Goal: Task Accomplishment & Management: Use online tool/utility

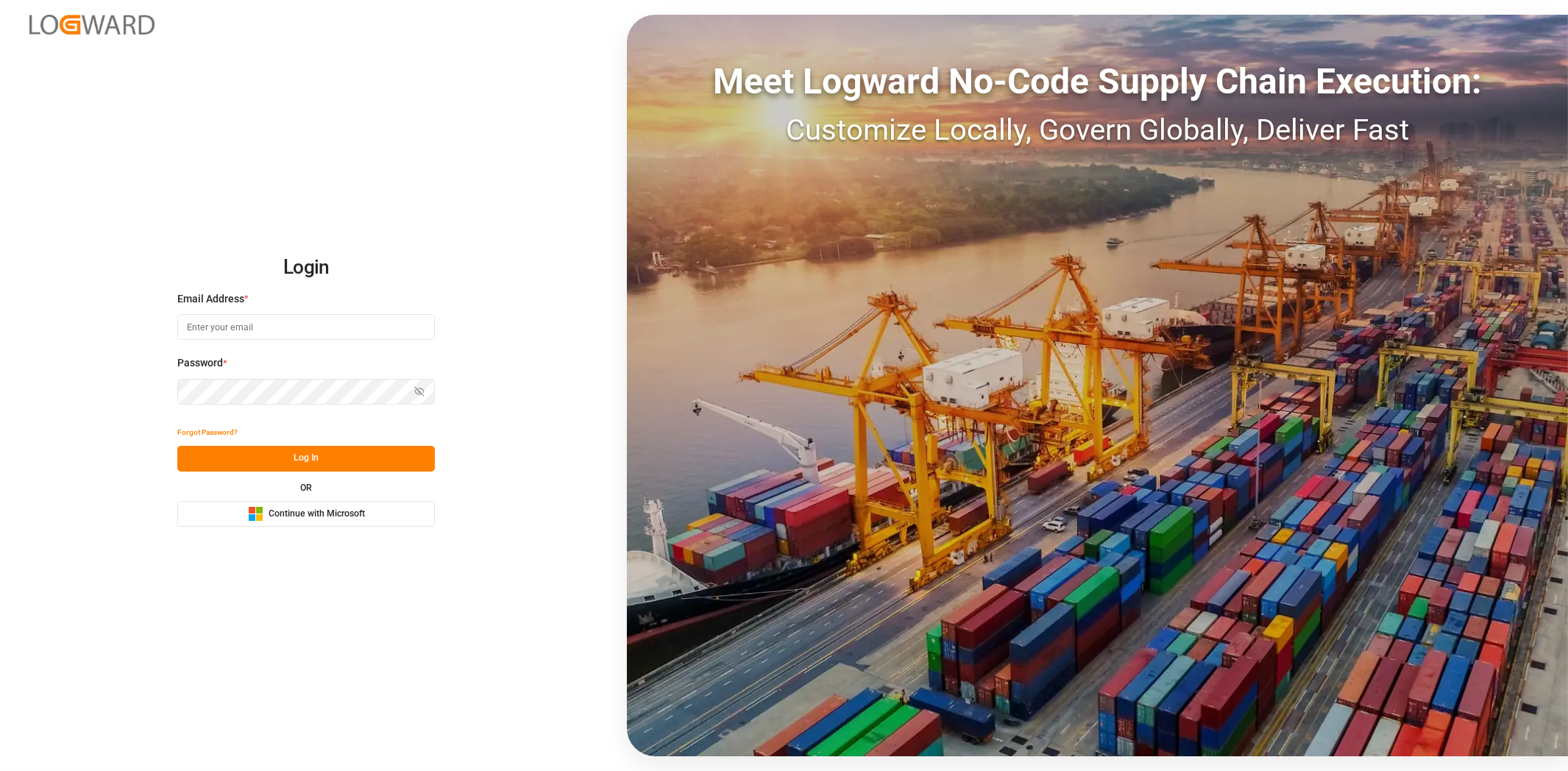
click at [353, 512] on span "Continue with Microsoft" at bounding box center [316, 514] width 96 height 14
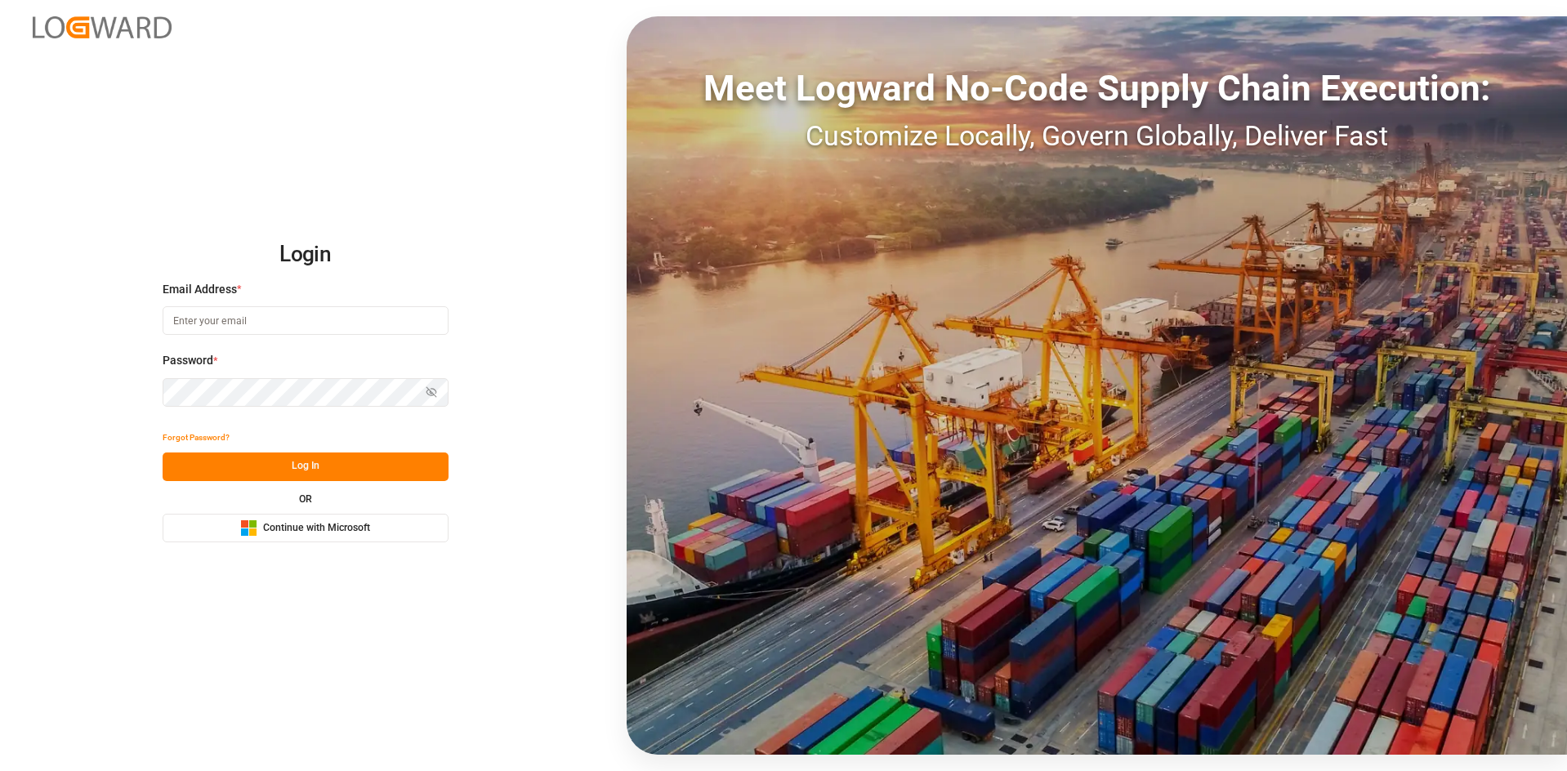
click at [371, 525] on button "Microsoft Logo Continue with Microsoft" at bounding box center [306, 528] width 286 height 29
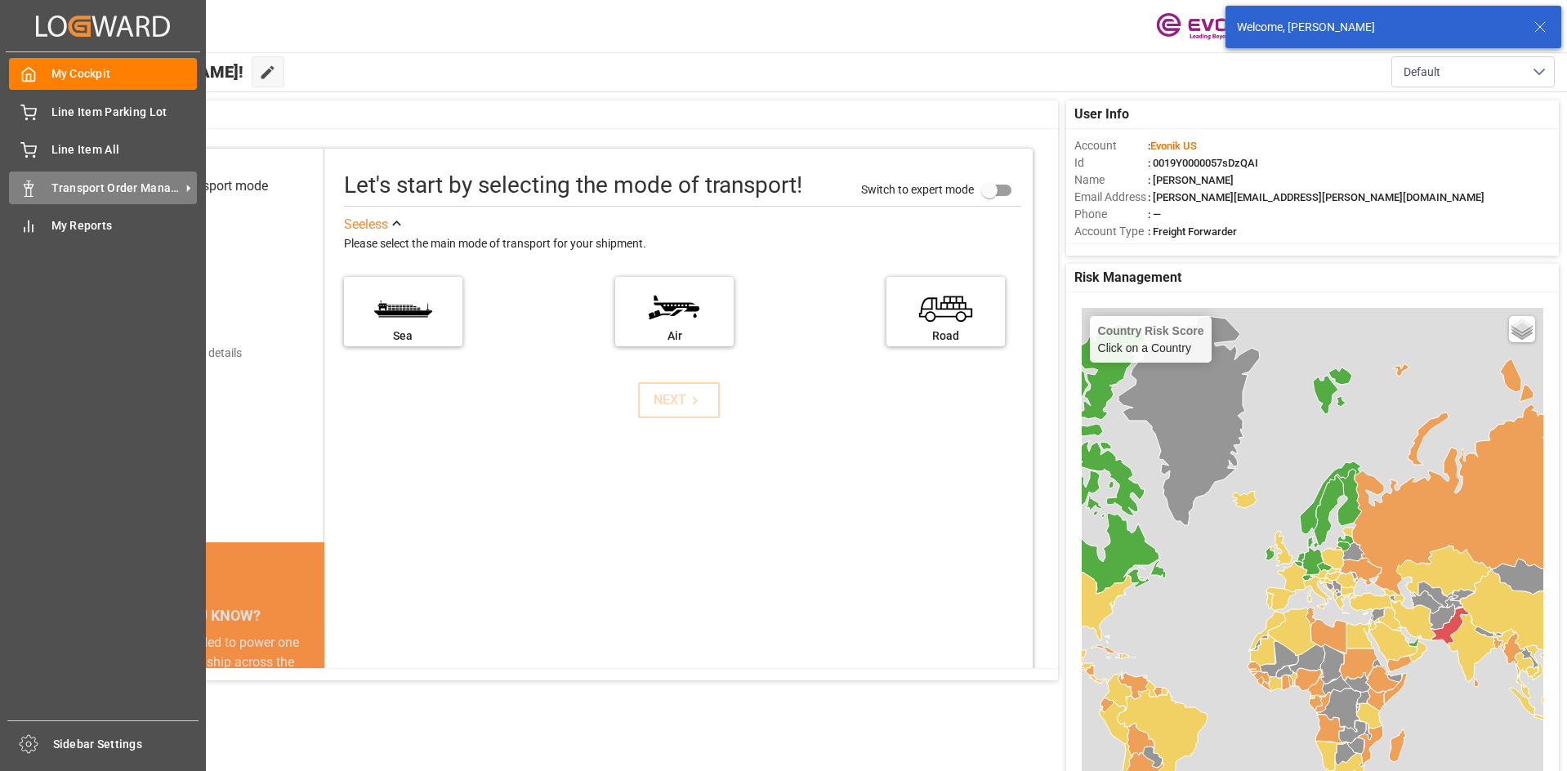
click at [114, 185] on span "Transport Order Management" at bounding box center [115, 188] width 129 height 17
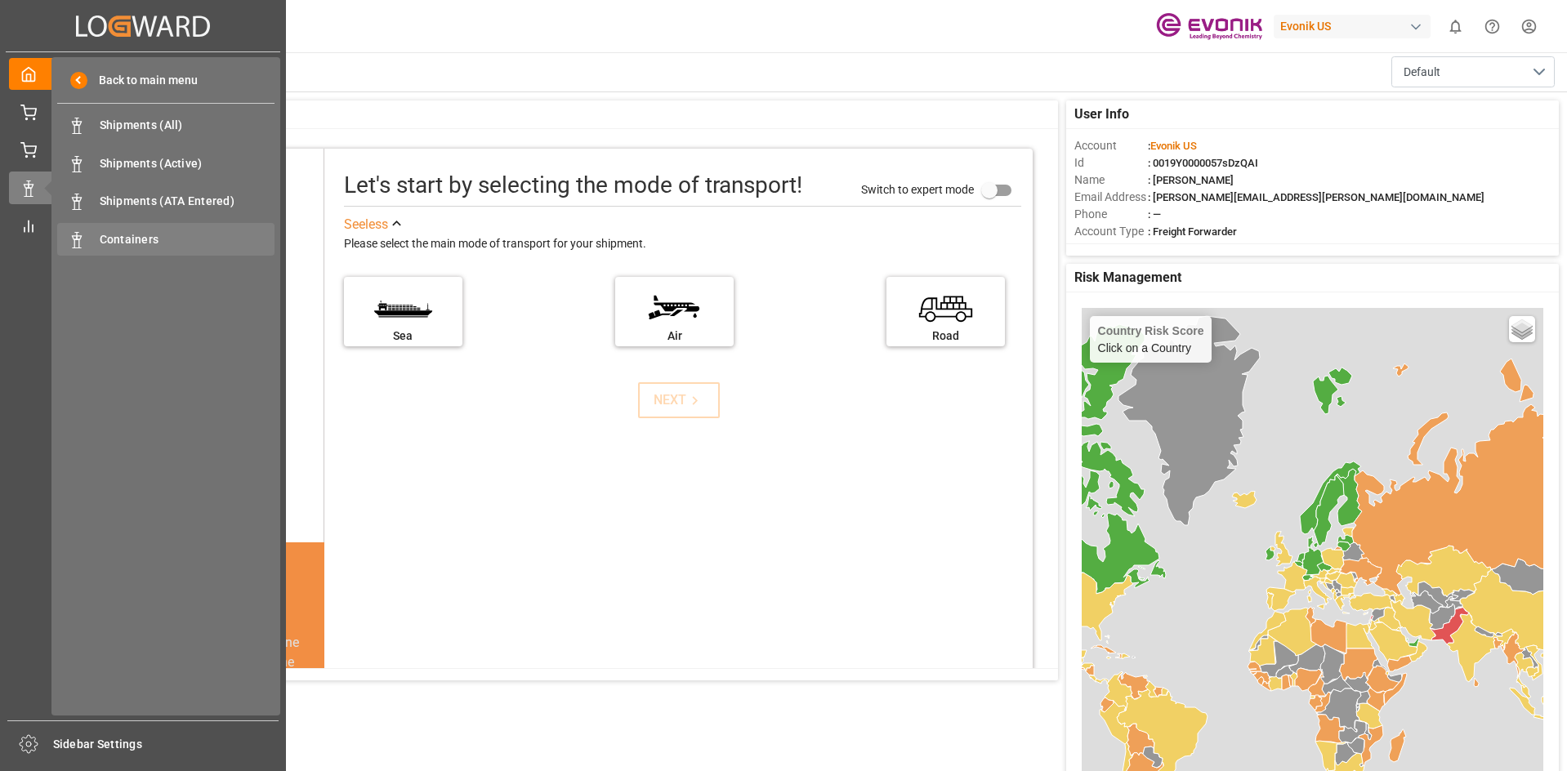
click at [163, 239] on span "Containers" at bounding box center [188, 239] width 176 height 17
